Goal: Obtain resource: Download file/media

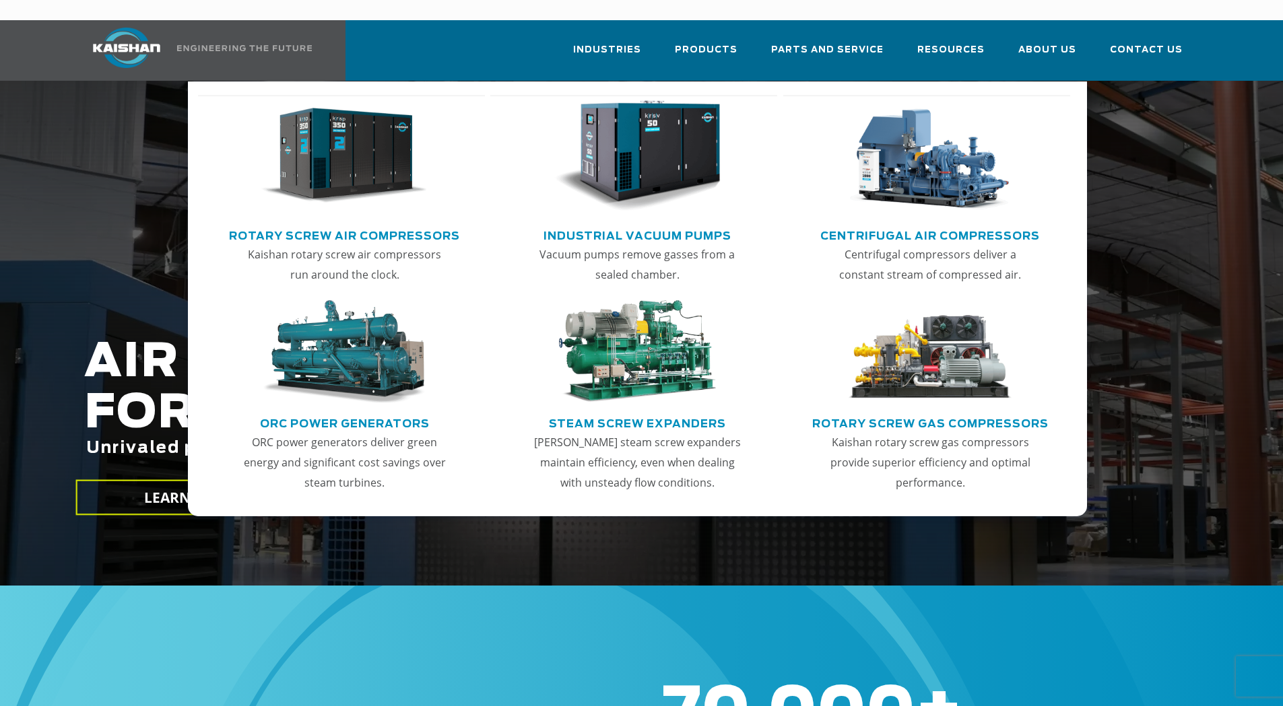
click at [367, 154] on img "Main menu" at bounding box center [344, 156] width 166 height 112
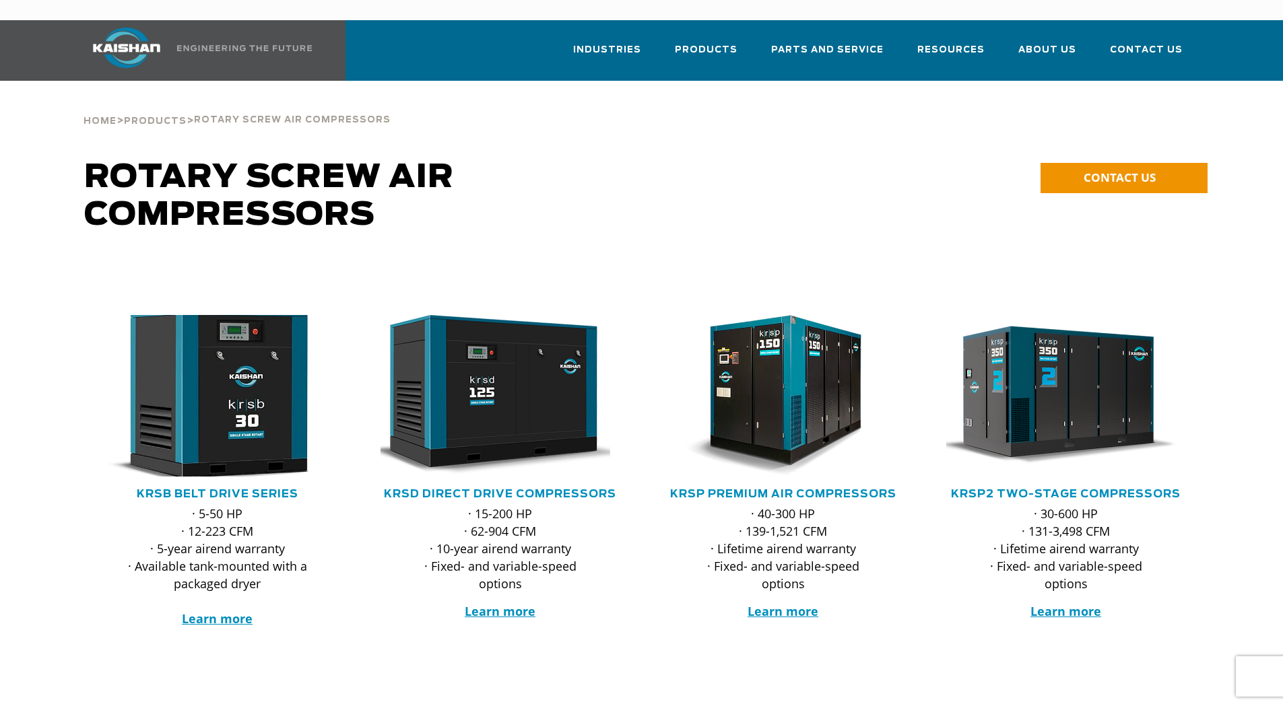
click at [200, 407] on img at bounding box center [207, 396] width 264 height 178
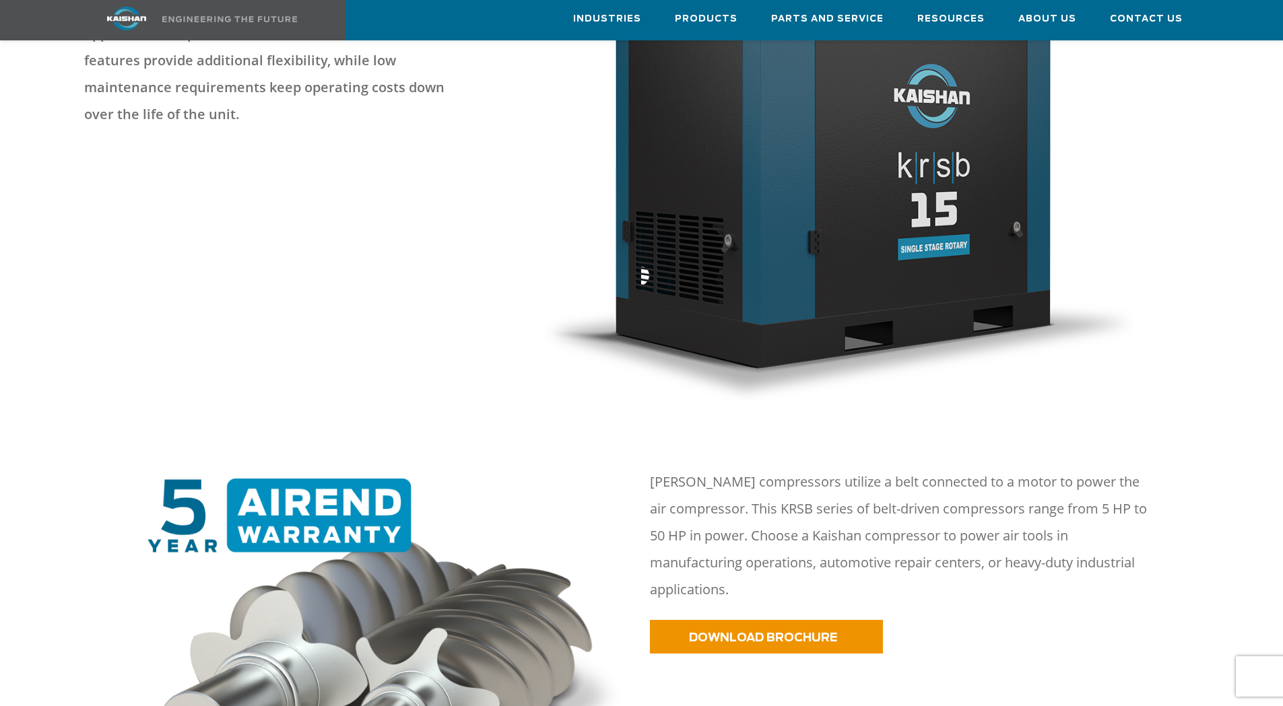
scroll to position [404, 0]
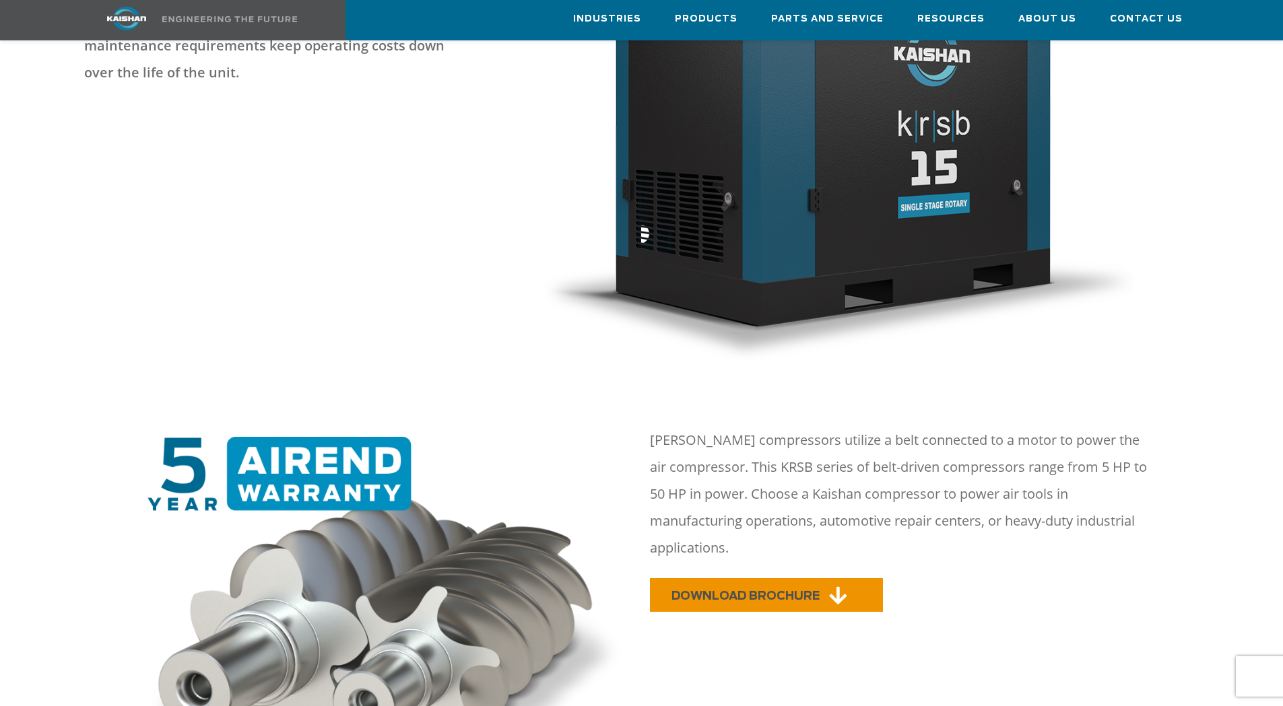
click at [780, 590] on span "DOWNLOAD BROCHURE" at bounding box center [745, 595] width 148 height 11
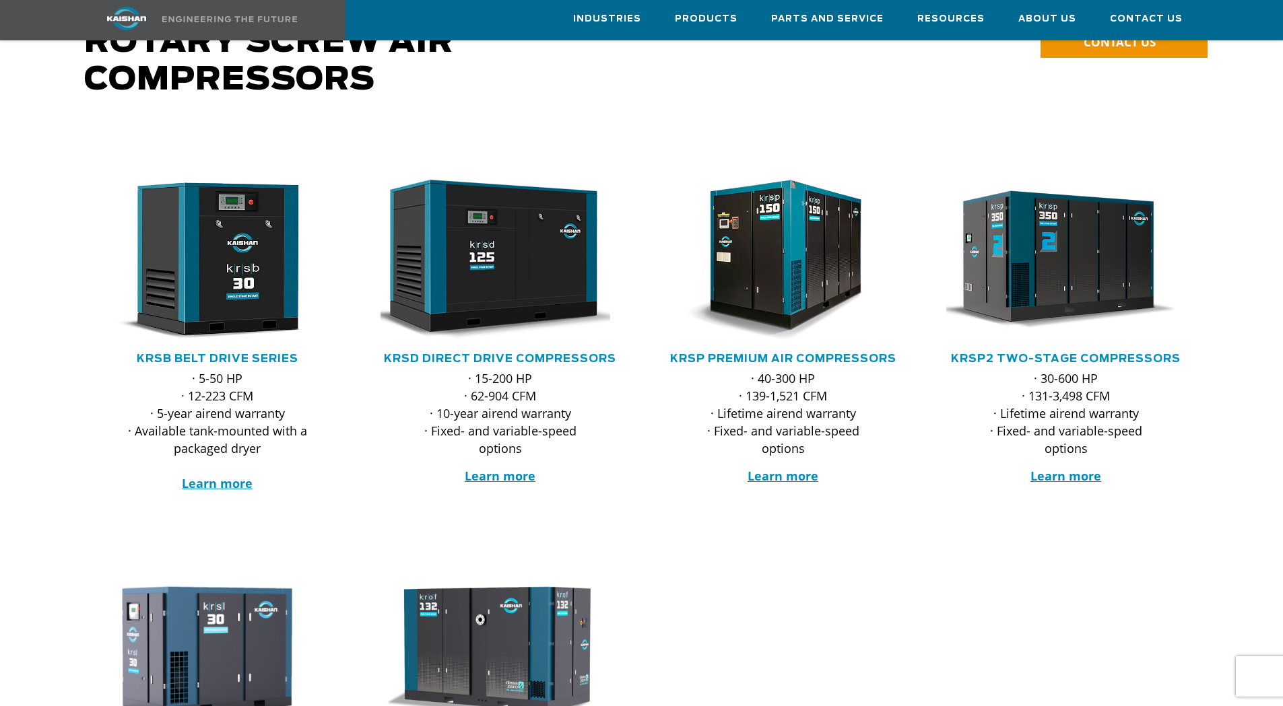
scroll to position [135, 0]
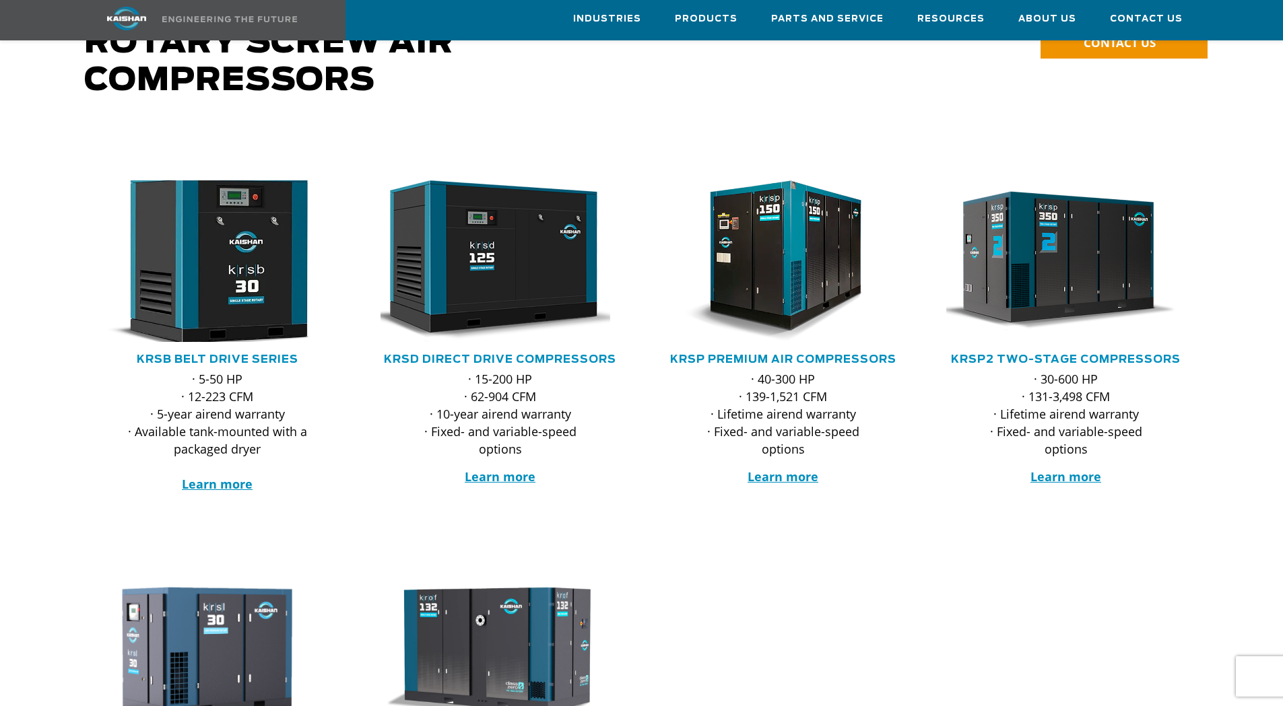
click at [251, 230] on img at bounding box center [207, 261] width 264 height 178
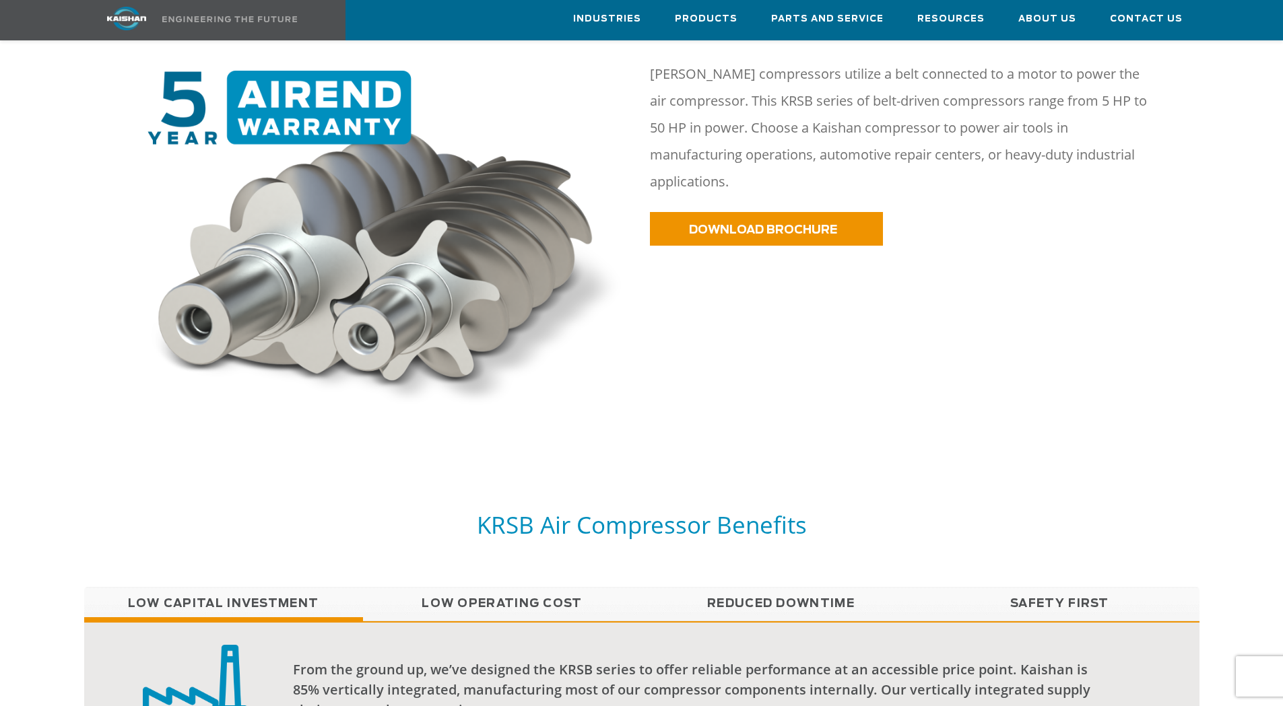
scroll to position [1010, 0]
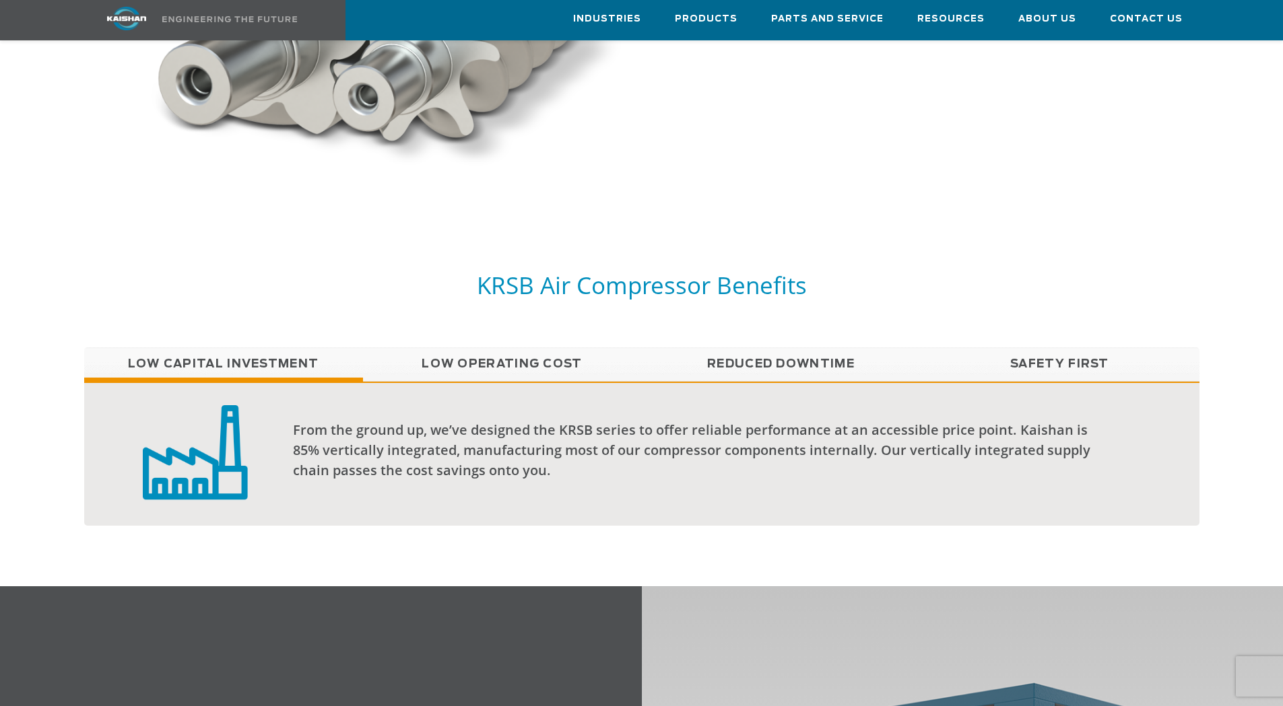
click at [493, 347] on link "Low Operating Cost" at bounding box center [502, 364] width 279 height 34
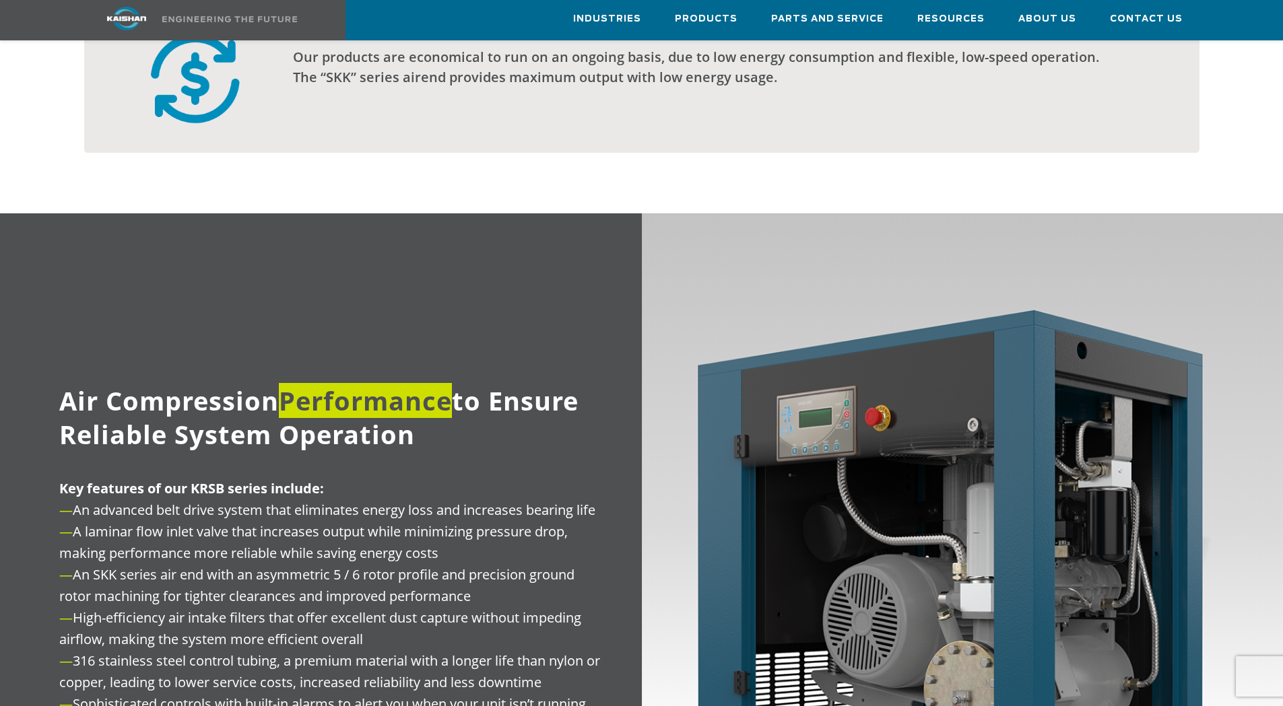
scroll to position [1549, 0]
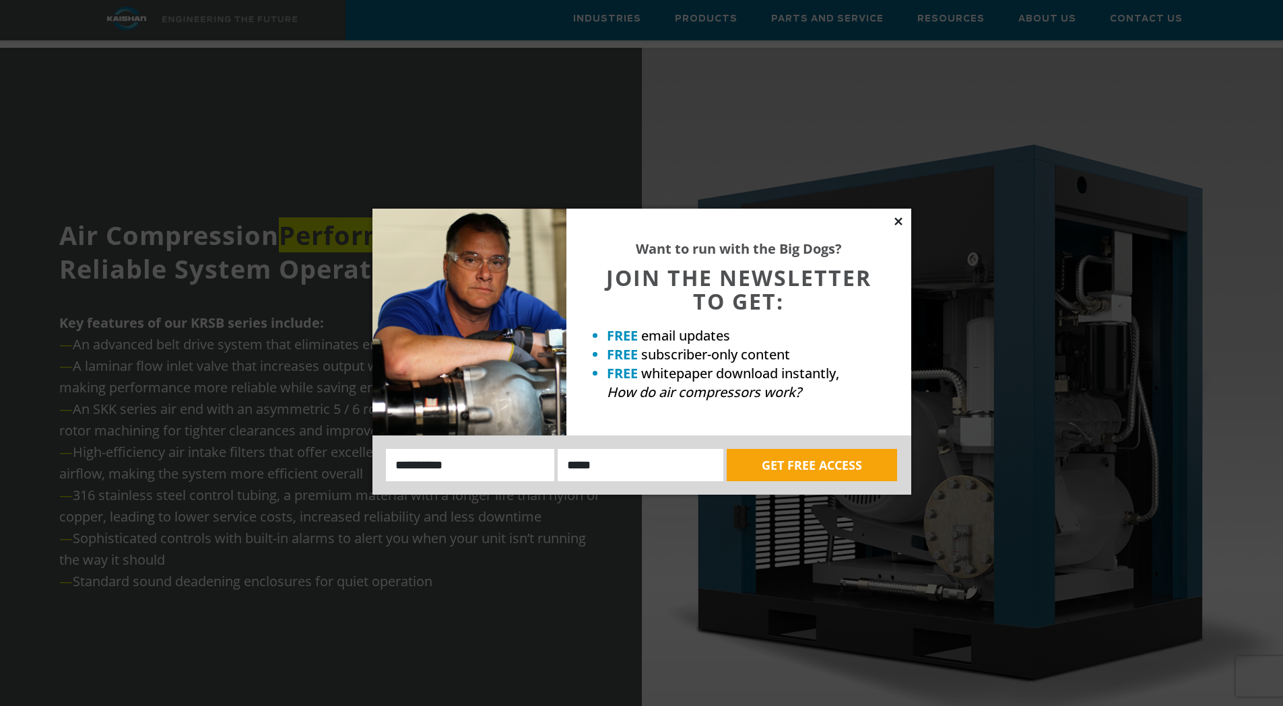
click at [898, 224] on icon at bounding box center [898, 221] width 12 height 12
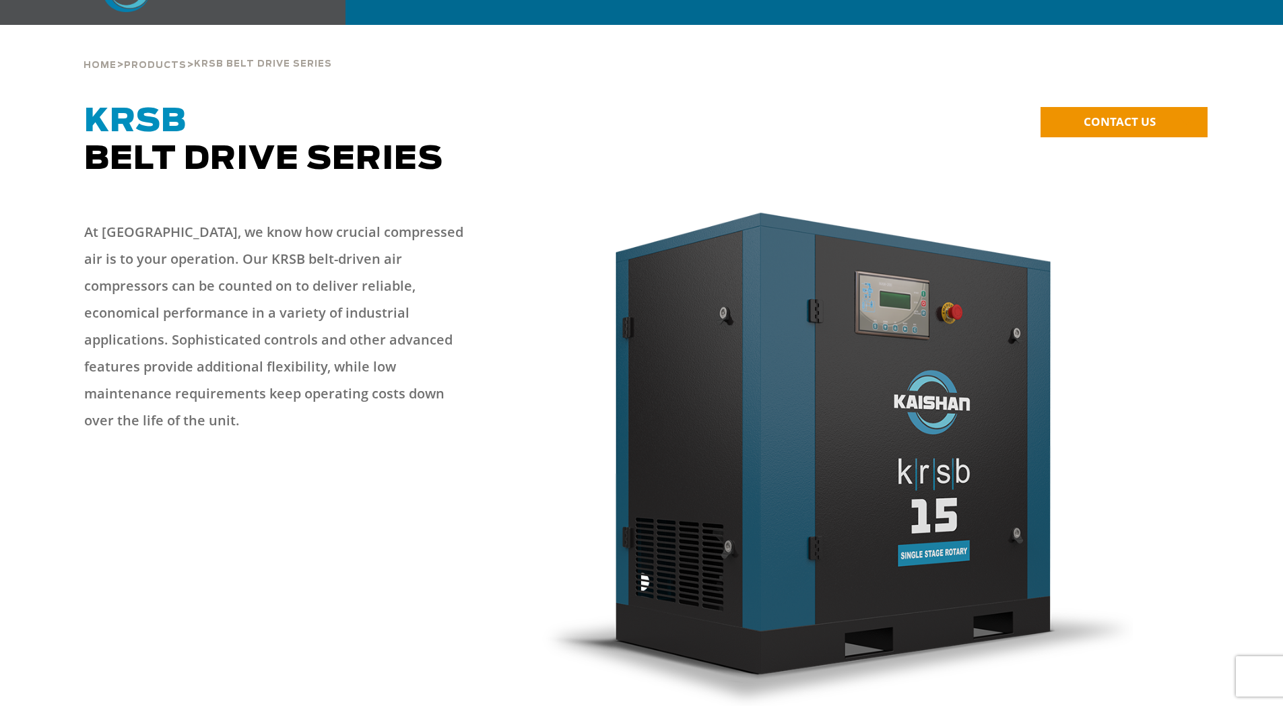
scroll to position [0, 0]
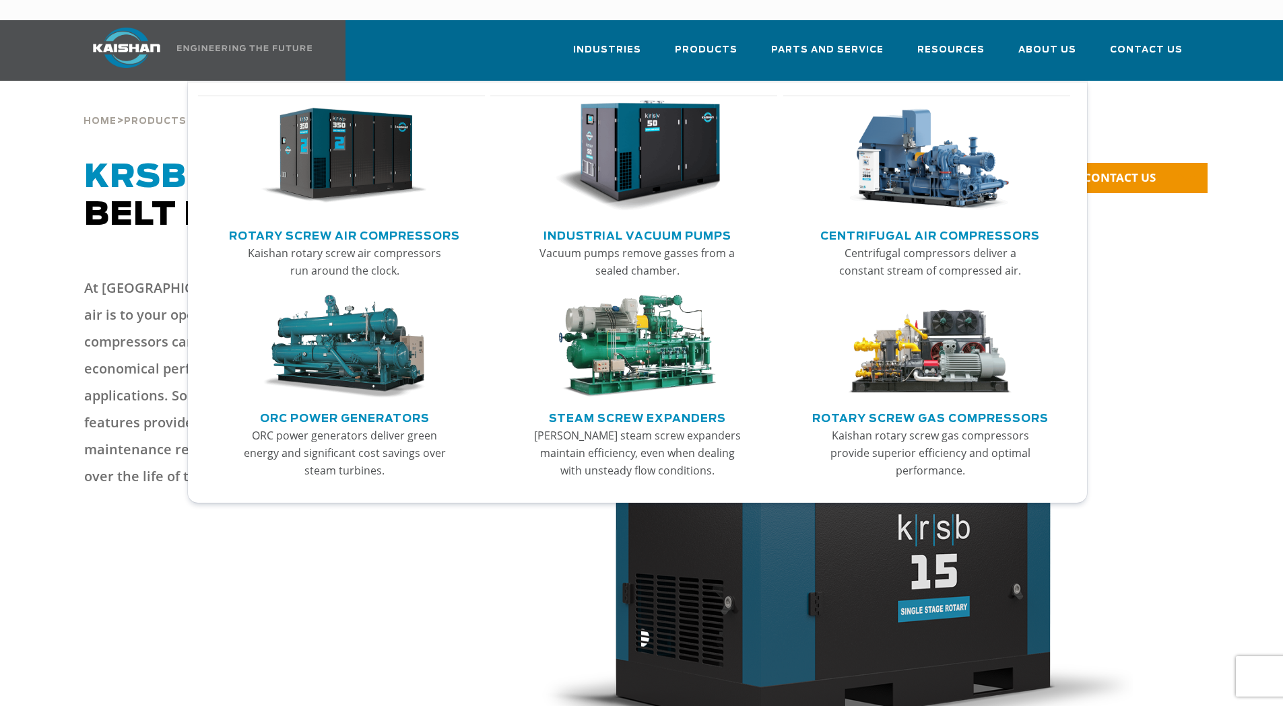
click at [335, 224] on link "Rotary Screw Air Compressors" at bounding box center [344, 234] width 231 height 20
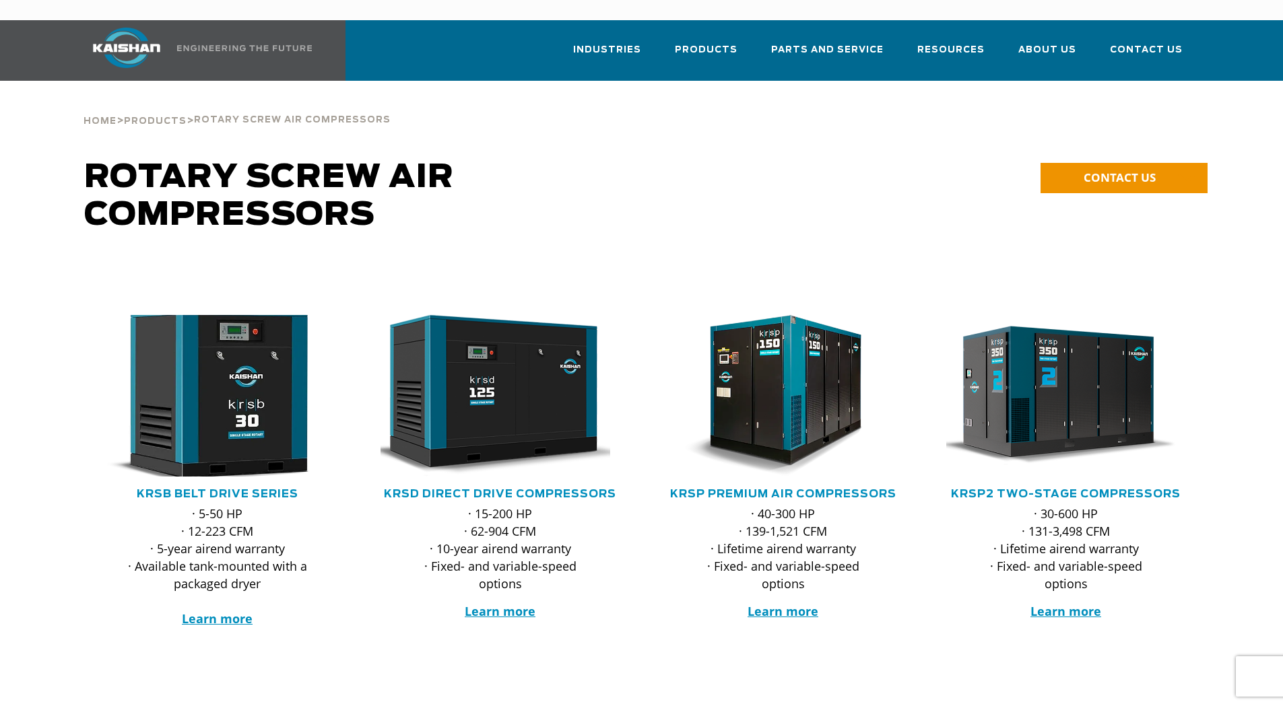
click at [203, 404] on img at bounding box center [207, 396] width 264 height 178
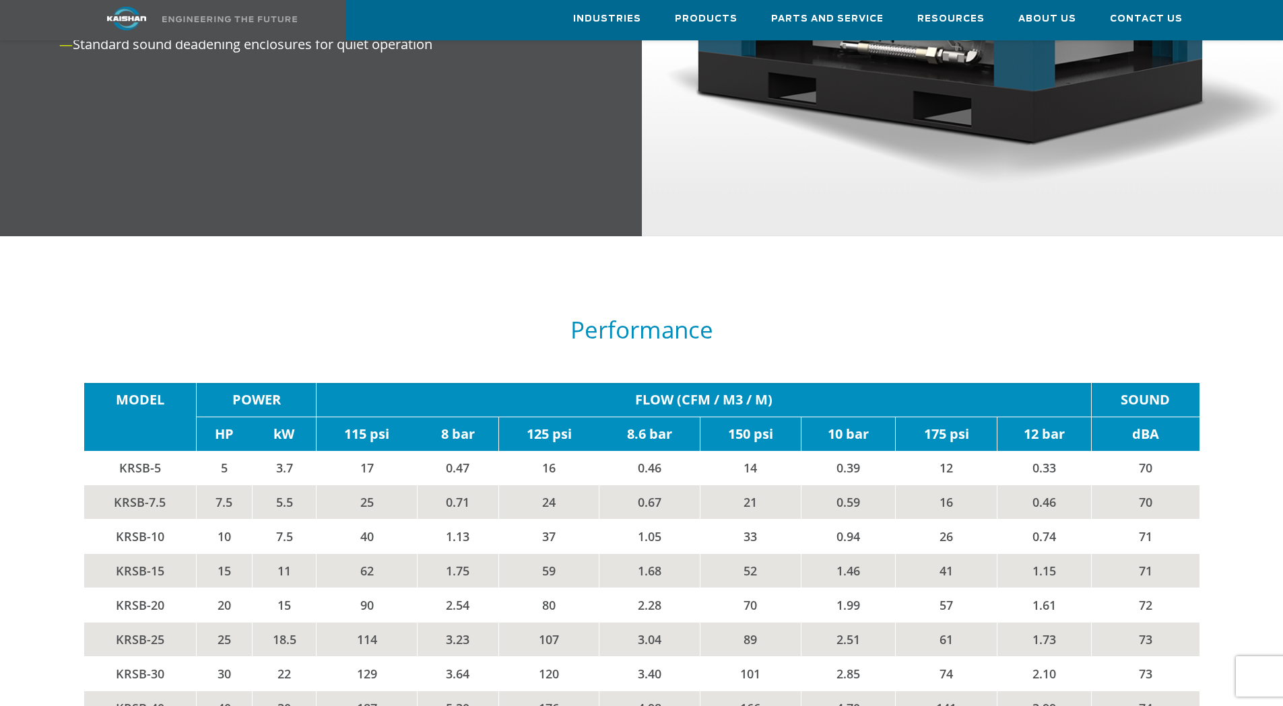
scroll to position [2087, 0]
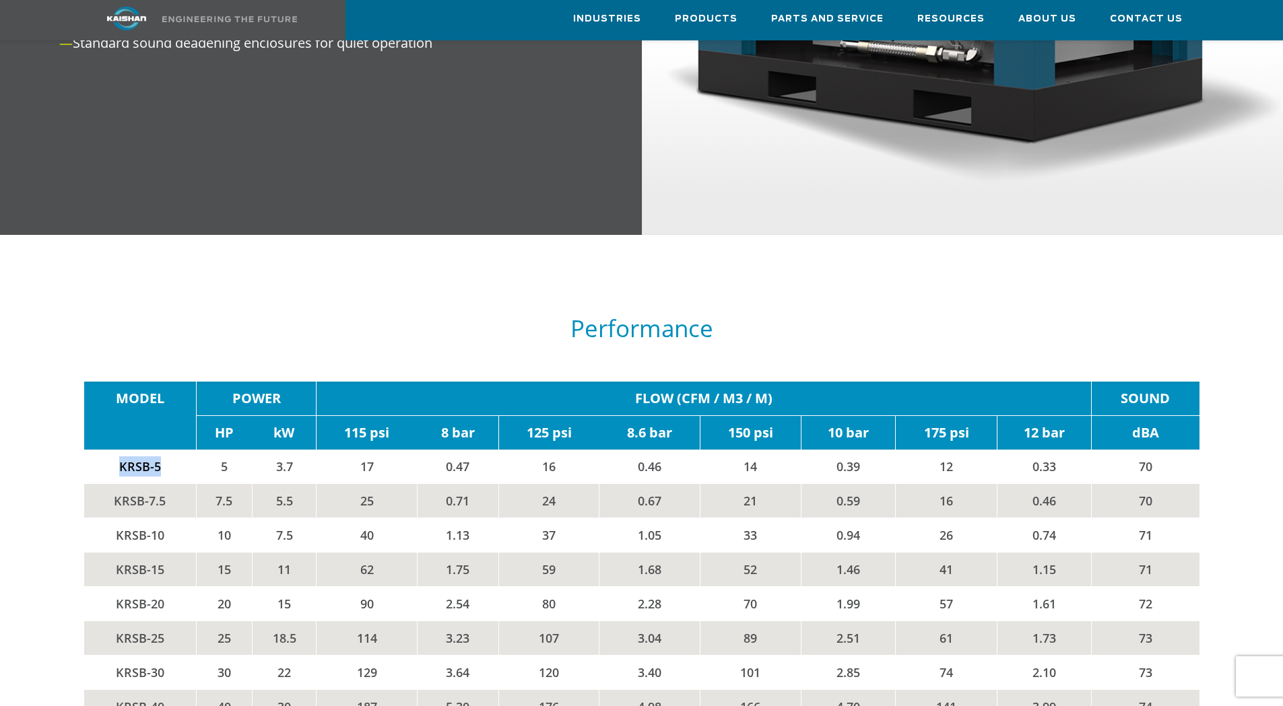
drag, startPoint x: 164, startPoint y: 448, endPoint x: 119, endPoint y: 437, distance: 47.0
click at [119, 450] on td "KRSB-5" at bounding box center [140, 467] width 112 height 34
copy td "KRSB-5"
